Goal: Task Accomplishment & Management: Manage account settings

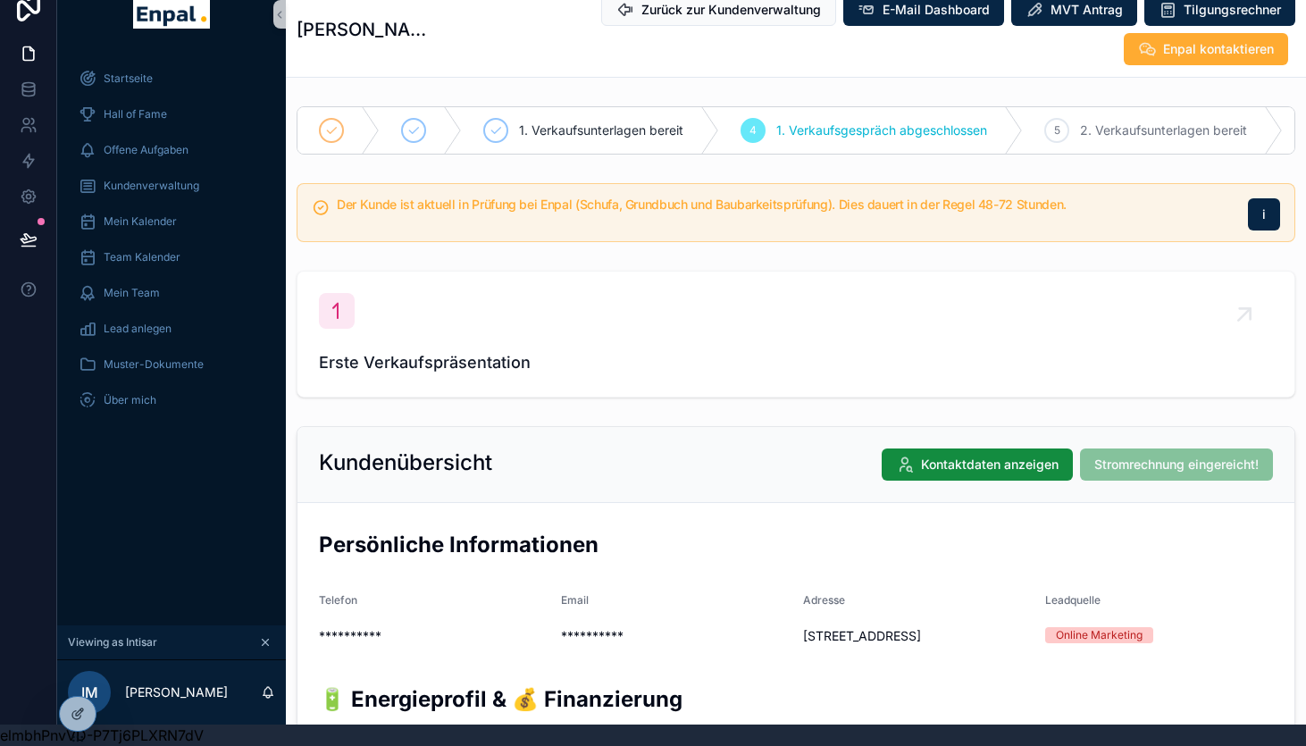
scroll to position [21, 0]
click at [173, 189] on span "Kundenverwaltung" at bounding box center [152, 186] width 96 height 14
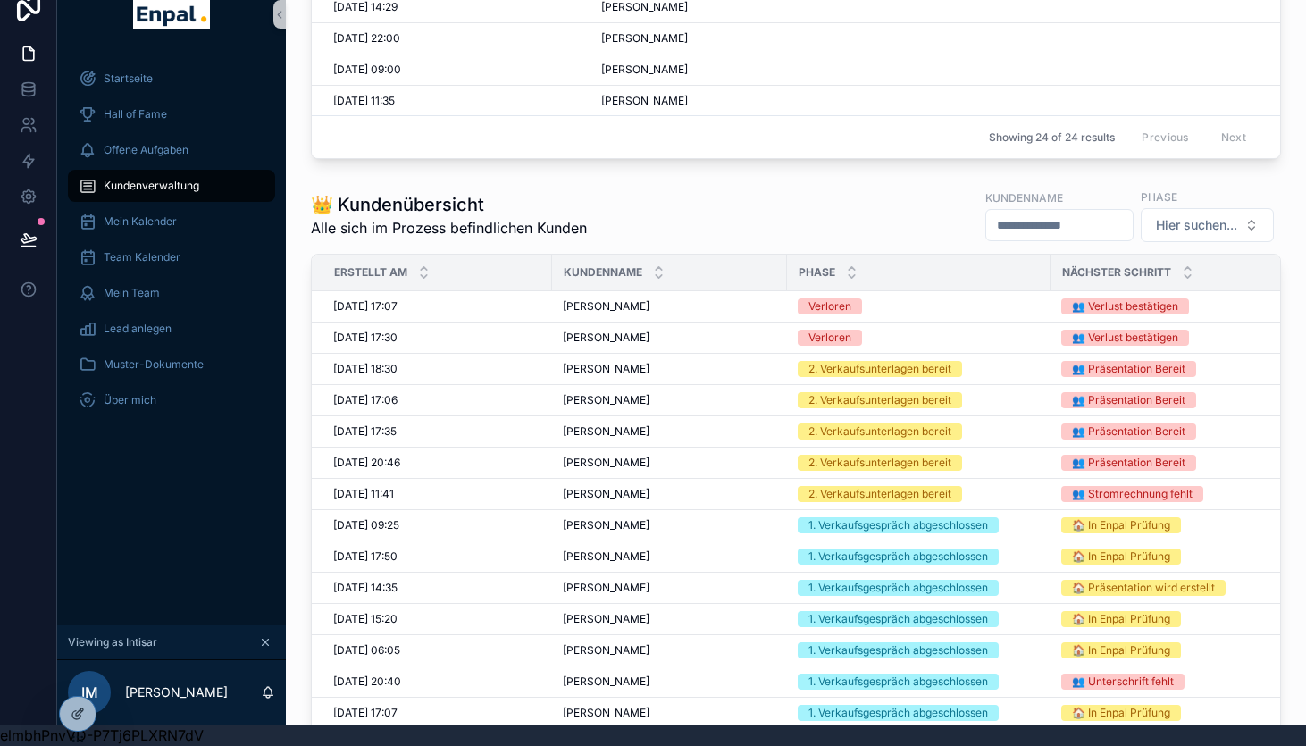
scroll to position [1053, 0]
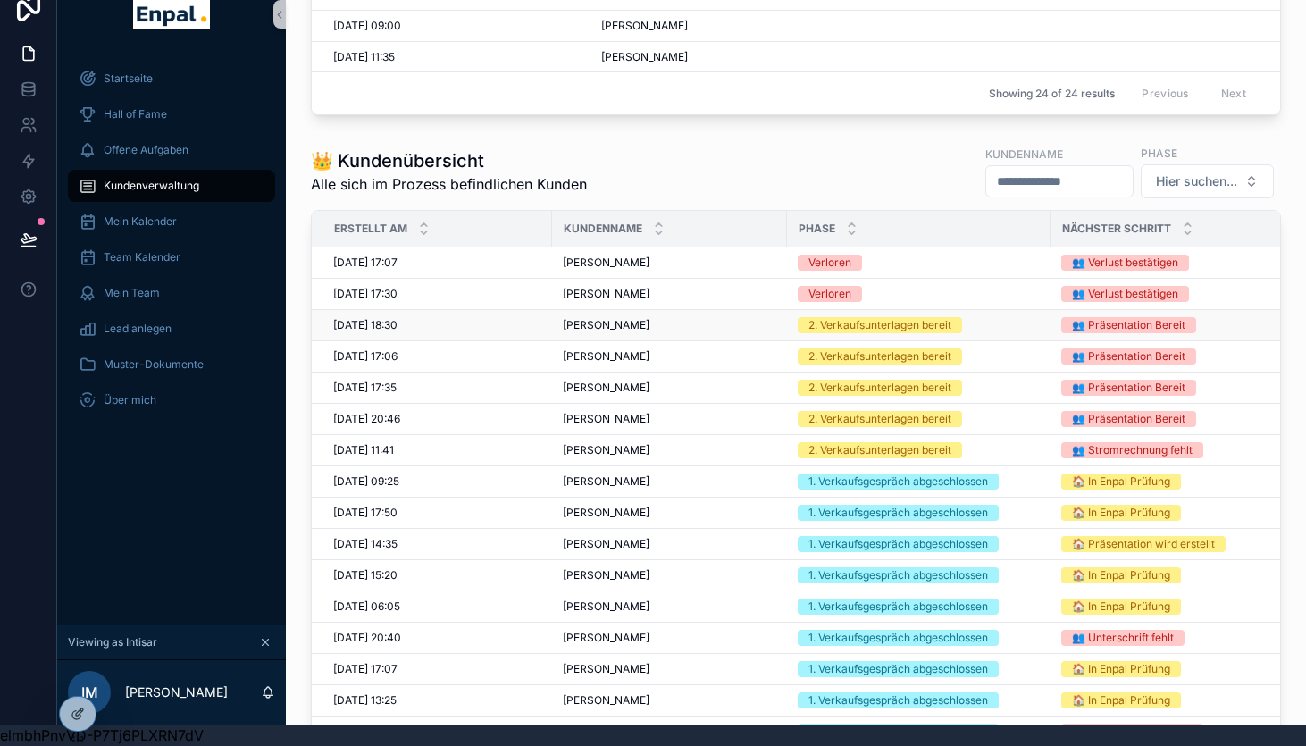
click at [868, 327] on div "2. Verkaufsunterlagen bereit" at bounding box center [880, 325] width 143 height 16
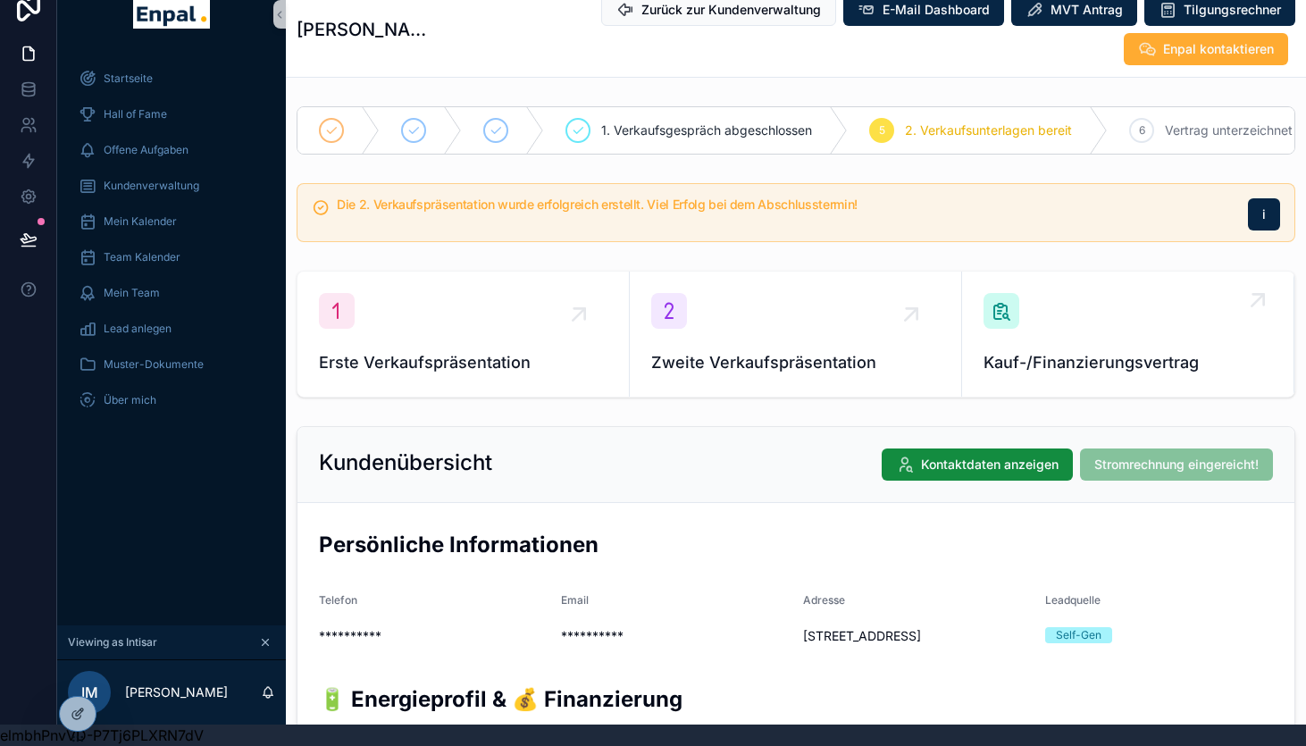
click at [1031, 334] on div "Kauf-/Finanzierungsvertrag" at bounding box center [1128, 334] width 289 height 82
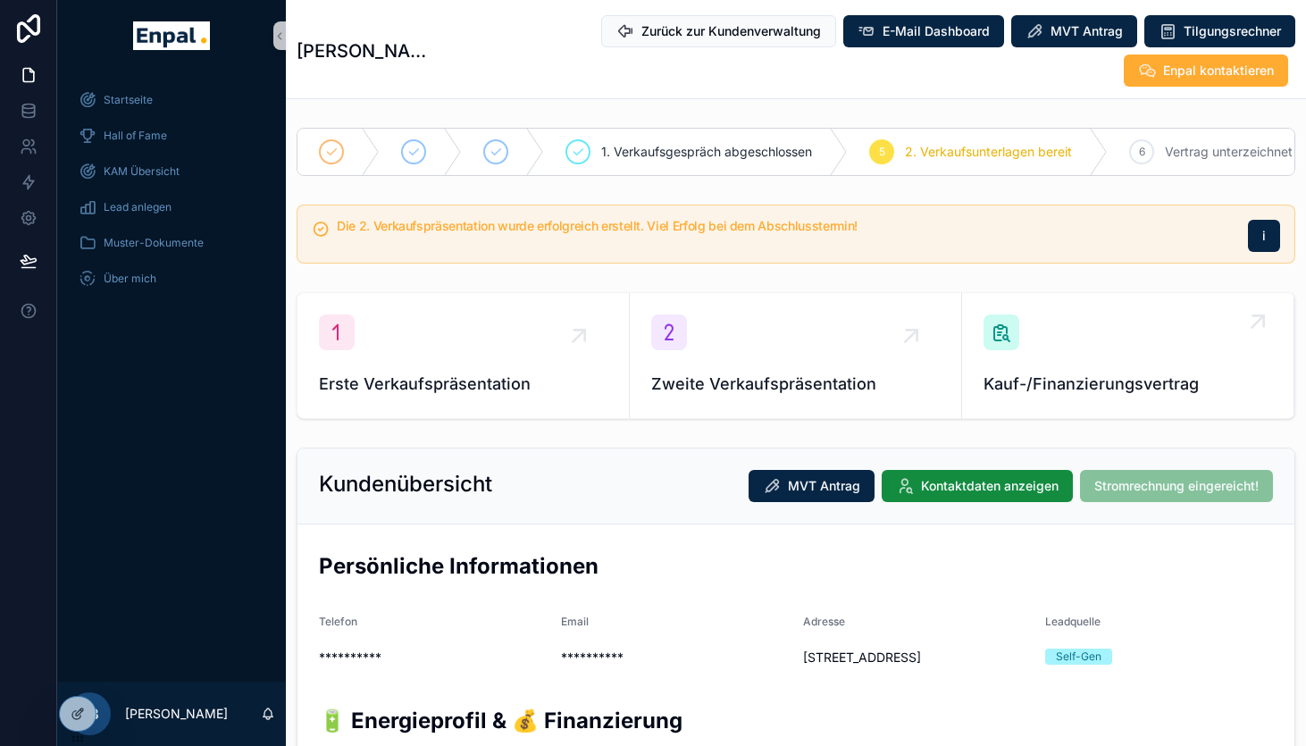
click at [1122, 358] on div "Kauf-/Finanzierungsvertrag" at bounding box center [1128, 356] width 289 height 82
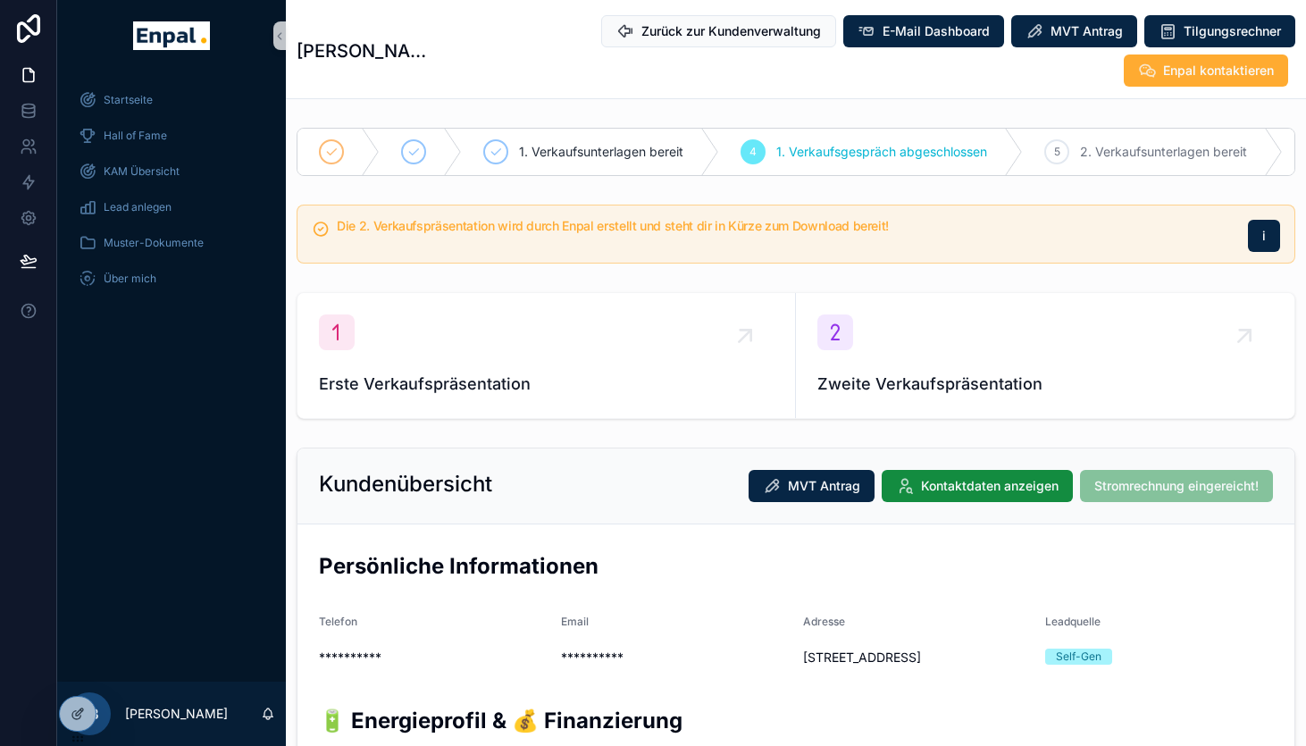
type textarea "**********"
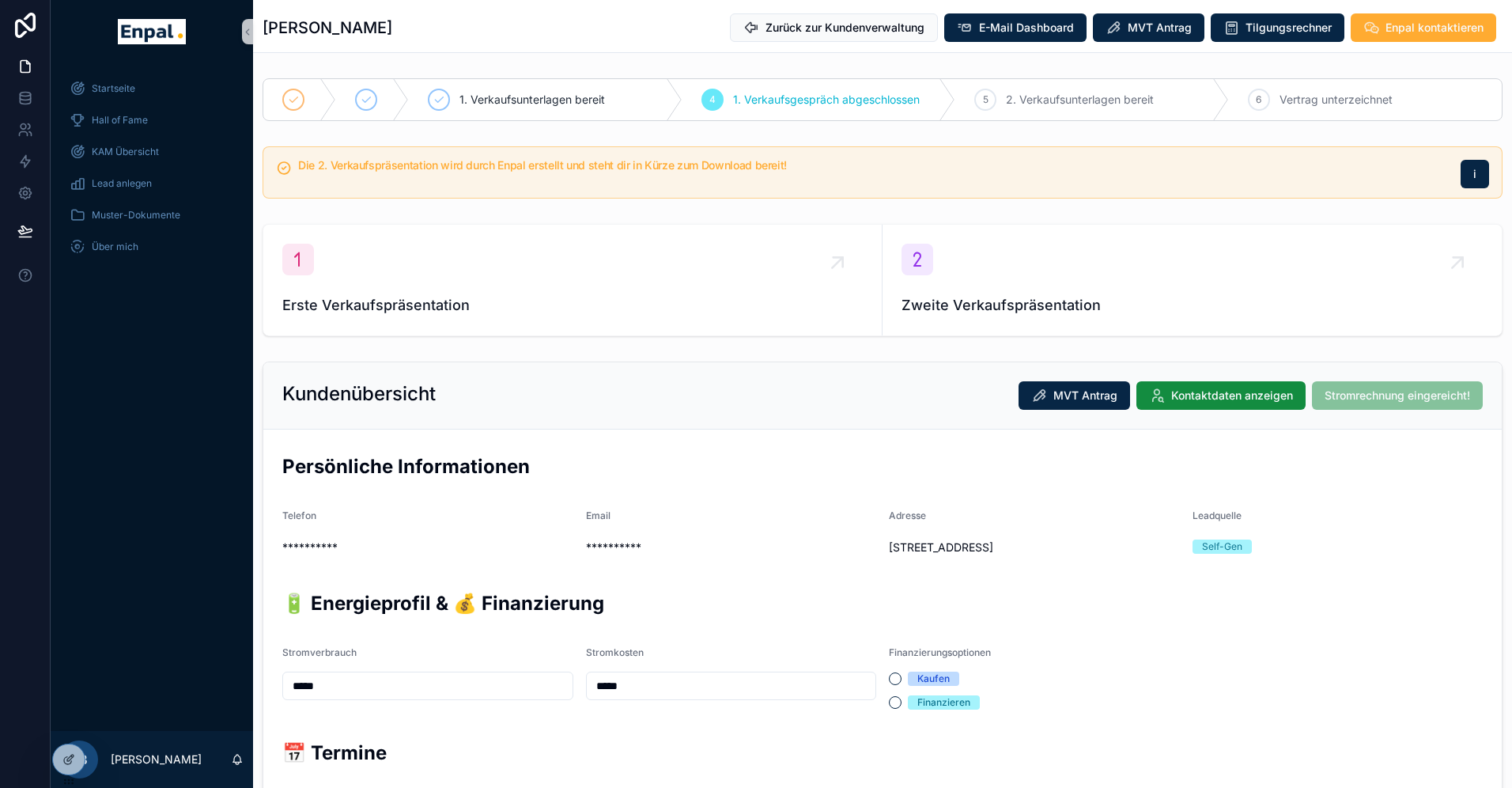
type textarea "**********"
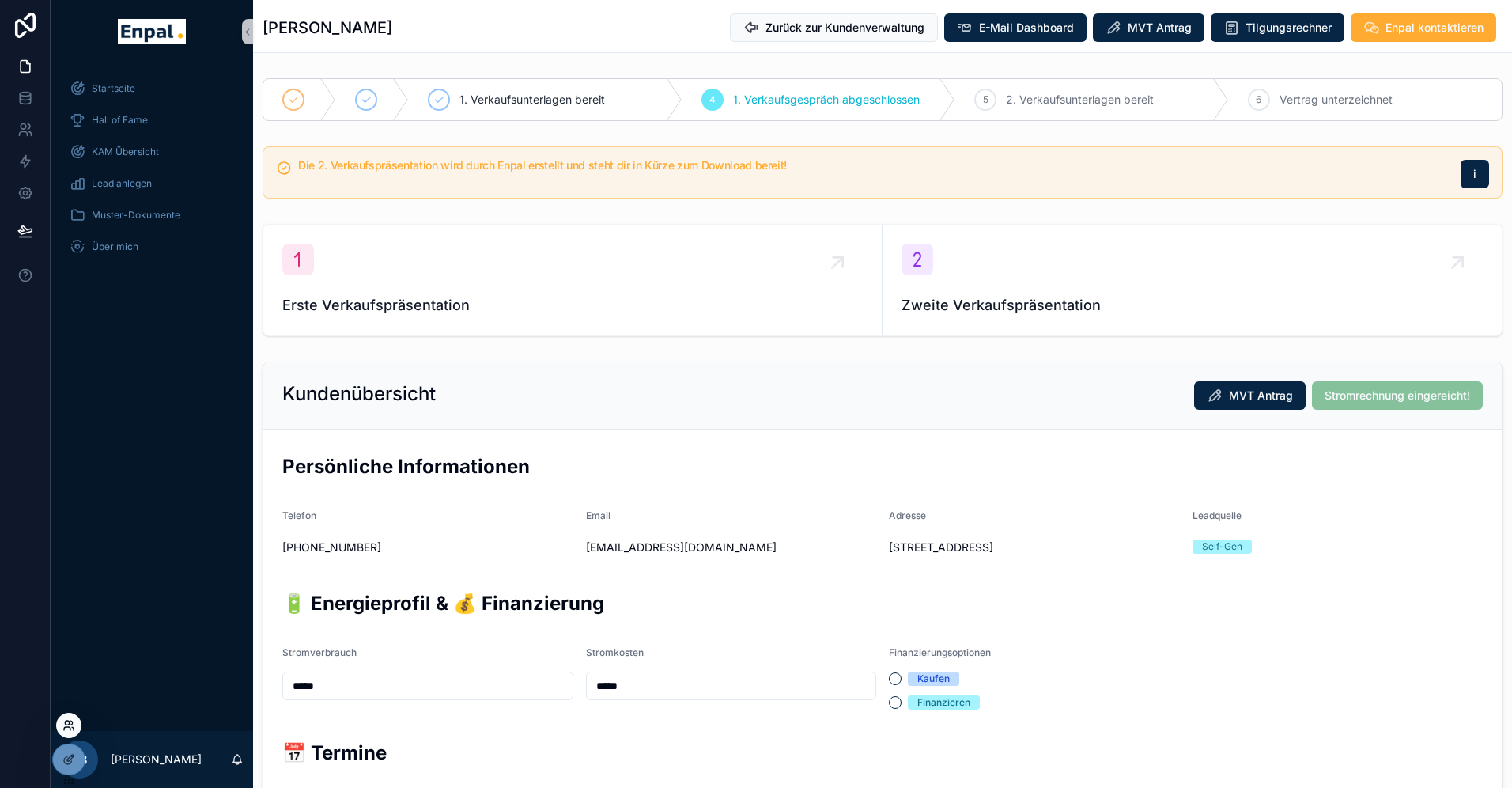
click at [69, 660] on icon at bounding box center [66, 729] width 6 height 4
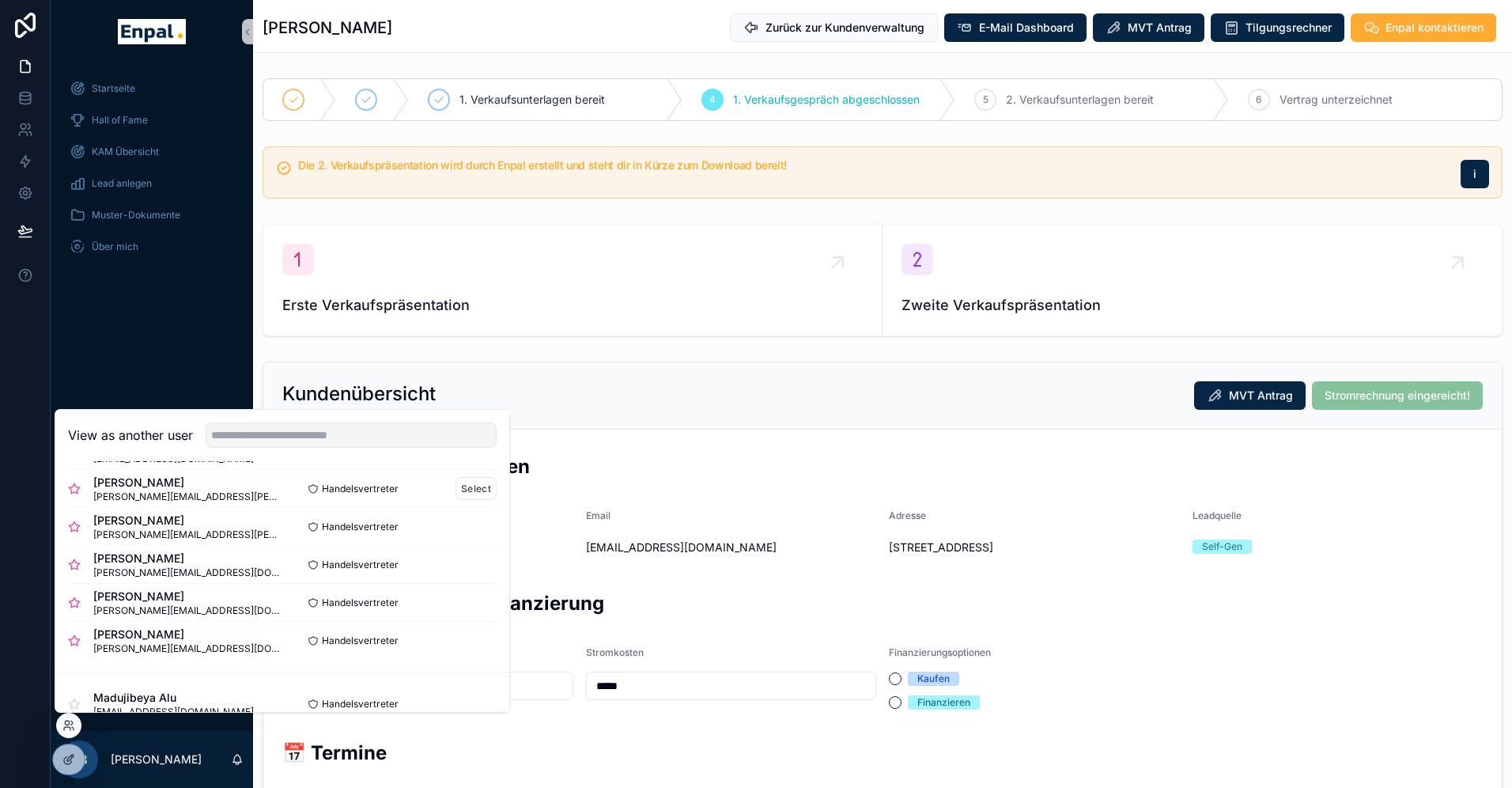
scroll to position [128, 0]
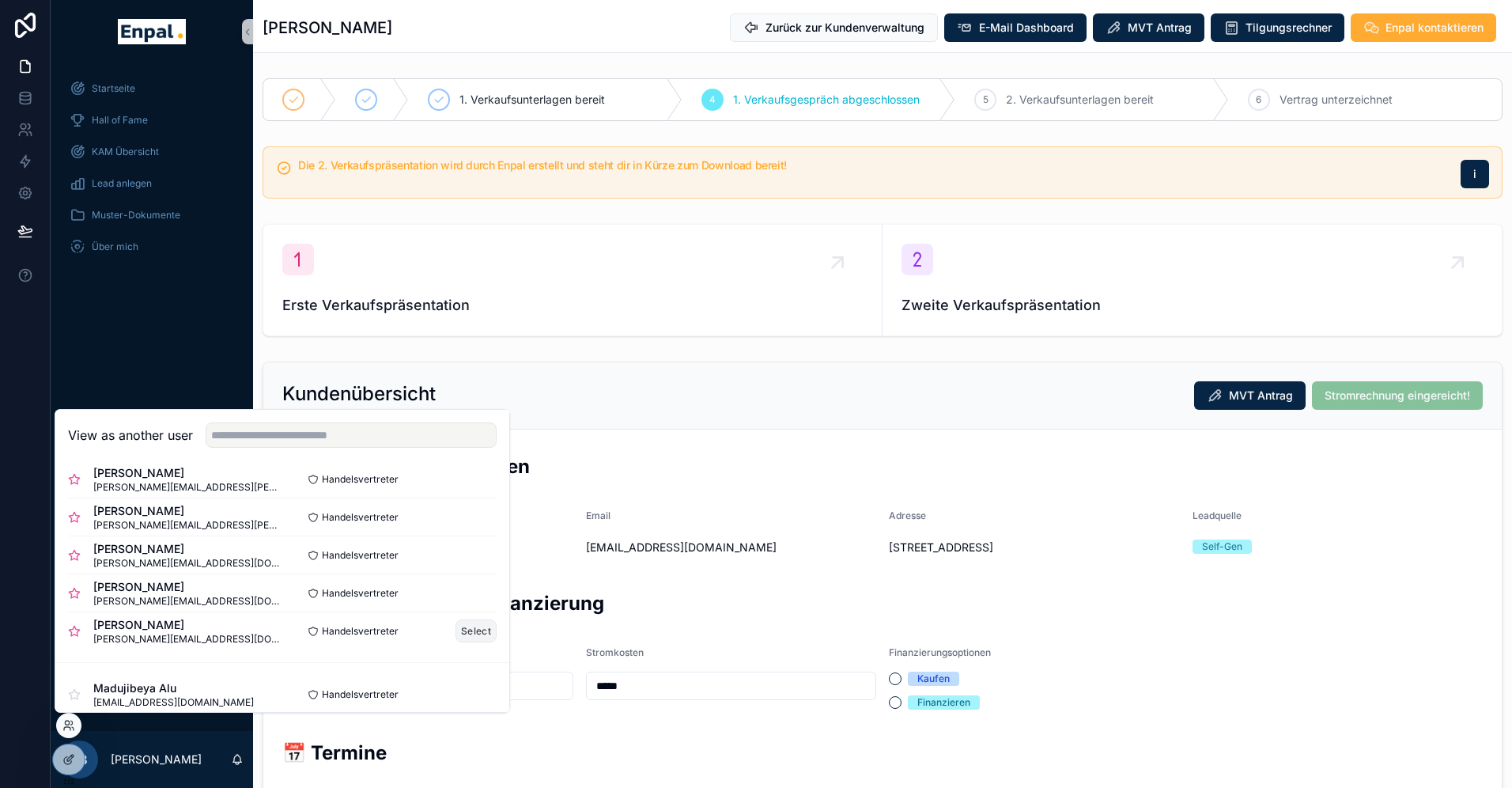
click at [465, 630] on button "Select" at bounding box center [476, 631] width 41 height 23
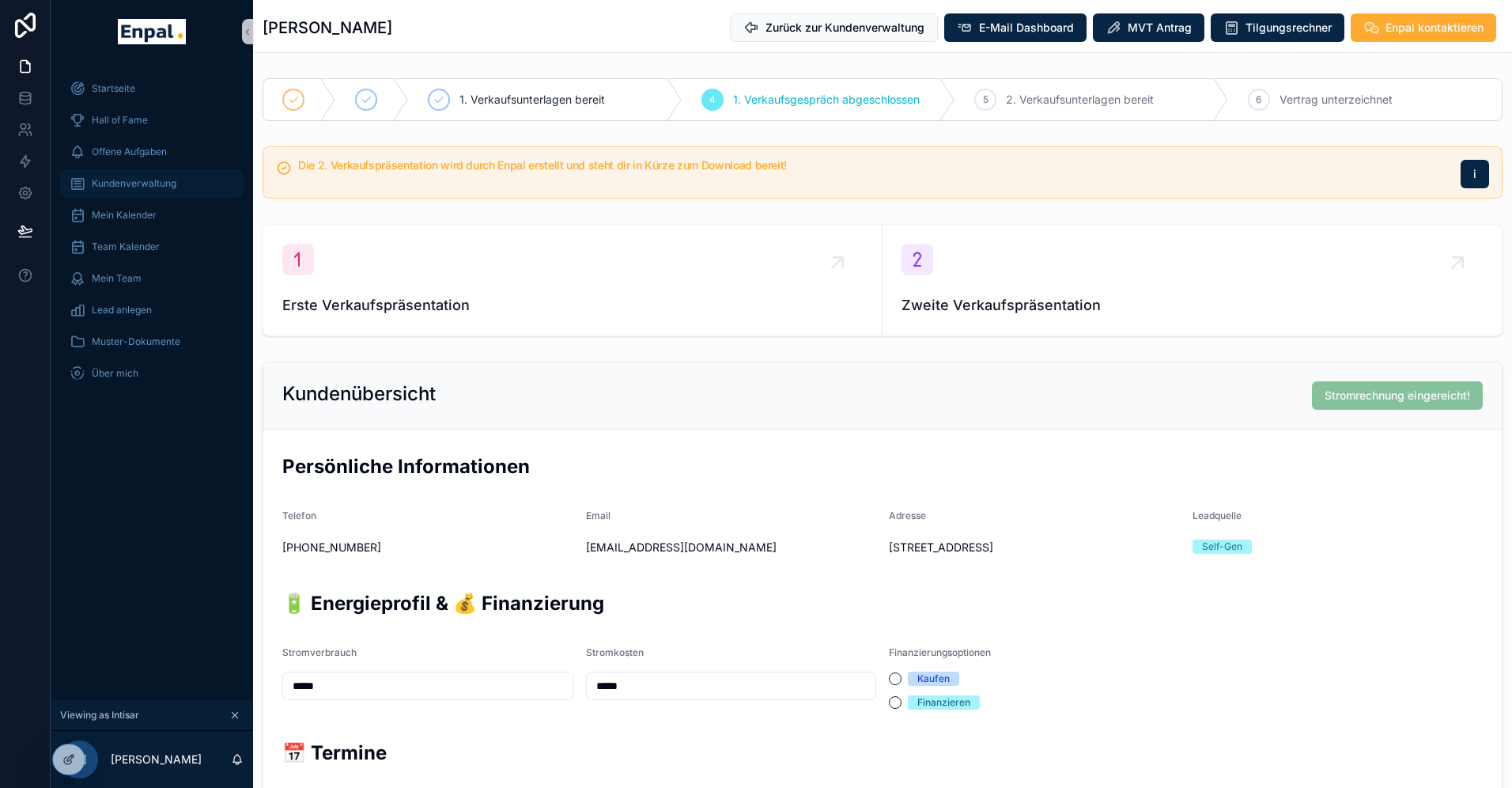
click at [136, 188] on span "Kundenverwaltung" at bounding box center [135, 183] width 85 height 12
